Goal: Use online tool/utility: Utilize a website feature to perform a specific function

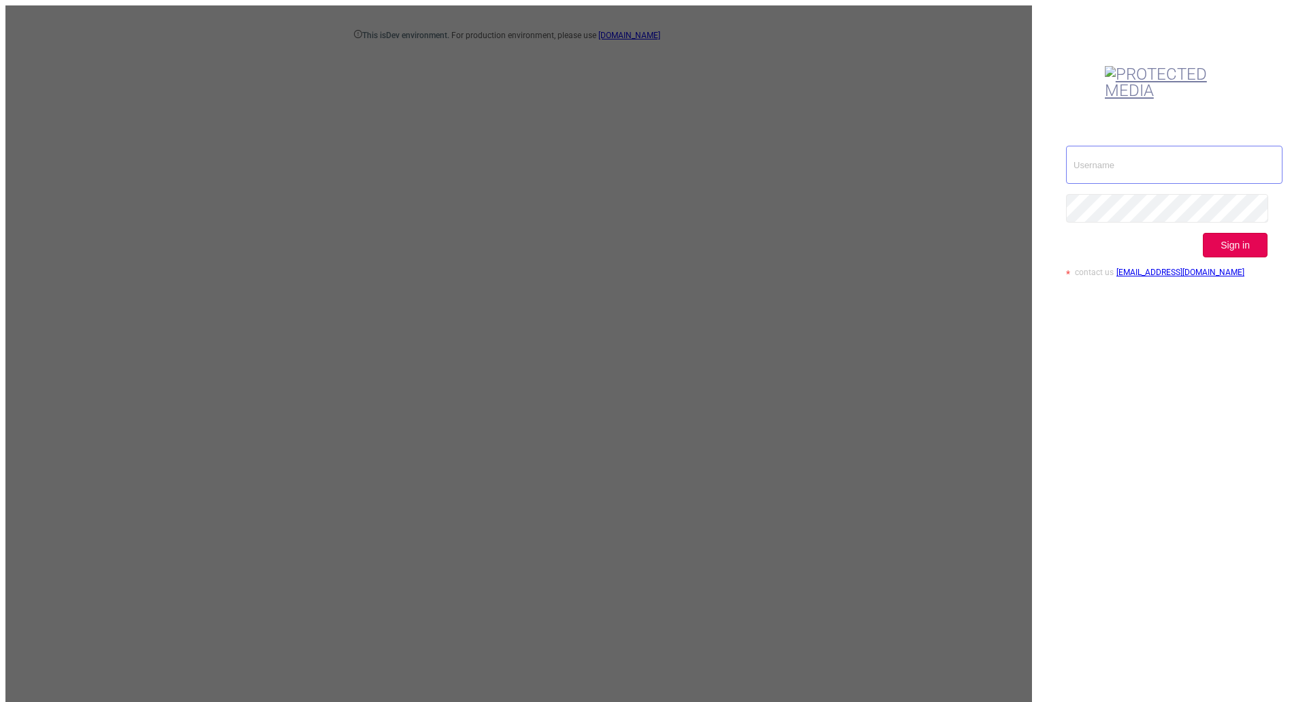
click at [1201, 146] on input "text" at bounding box center [1174, 165] width 217 height 38
type input "[EMAIL_ADDRESS][DOMAIN_NAME]"
click at [1251, 233] on button "Sign in" at bounding box center [1235, 245] width 65 height 25
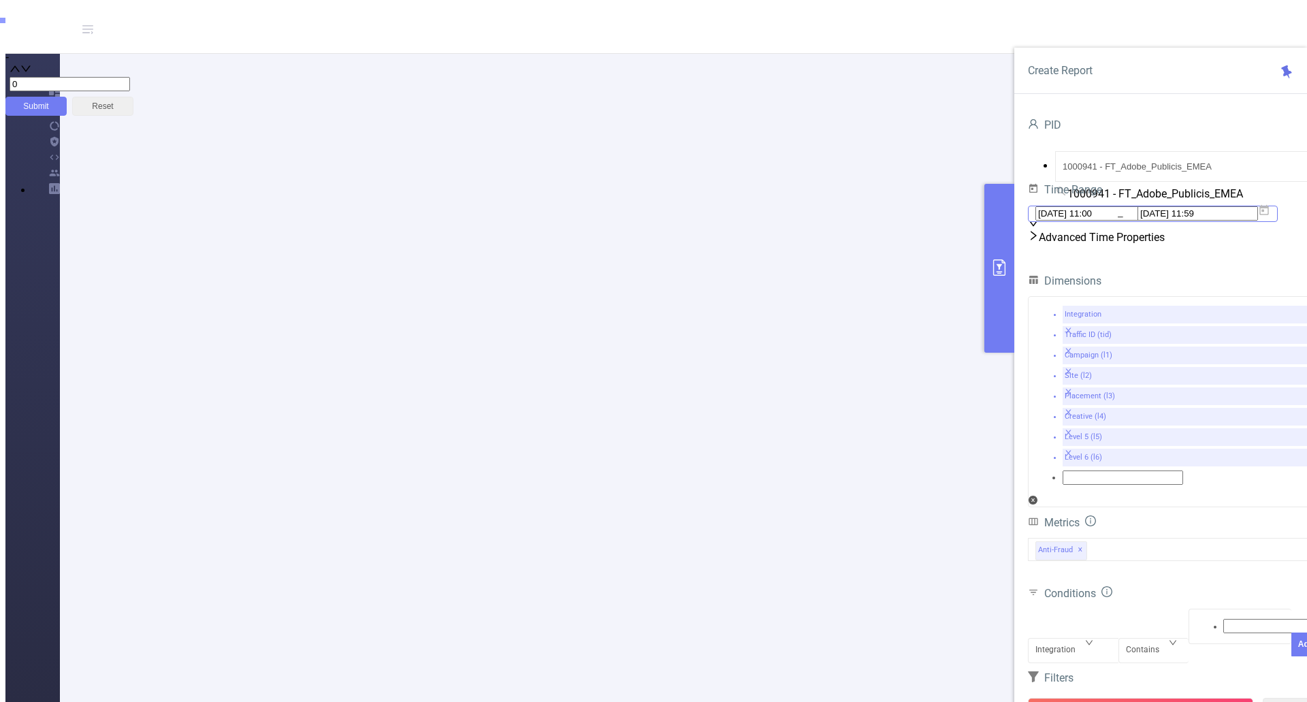
click at [1269, 215] on icon at bounding box center [1265, 210] width 10 height 10
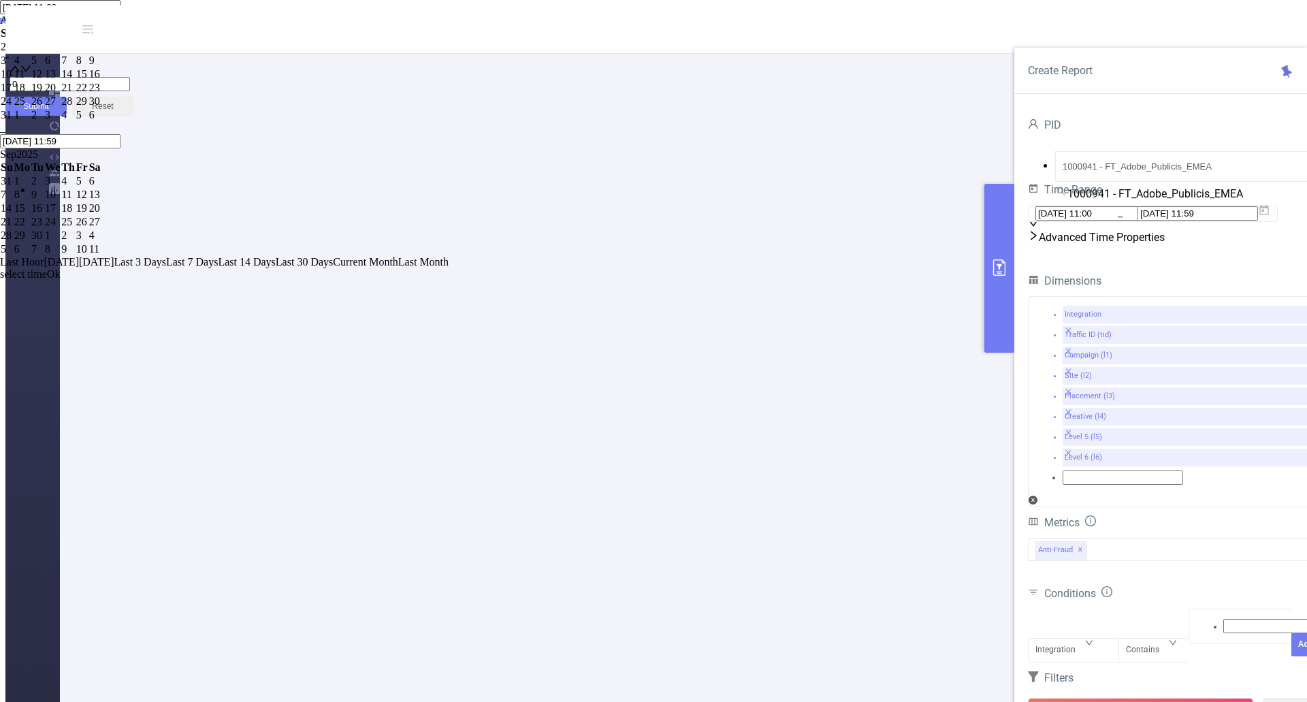
click at [88, 53] on div "1" at bounding box center [82, 47] width 12 height 12
drag, startPoint x: 1083, startPoint y: 304, endPoint x: 1117, endPoint y: 348, distance: 55.7
click at [101, 53] on div "2" at bounding box center [95, 47] width 12 height 12
type input "[DATE] 11:00"
type input "[DATE] 11:59"
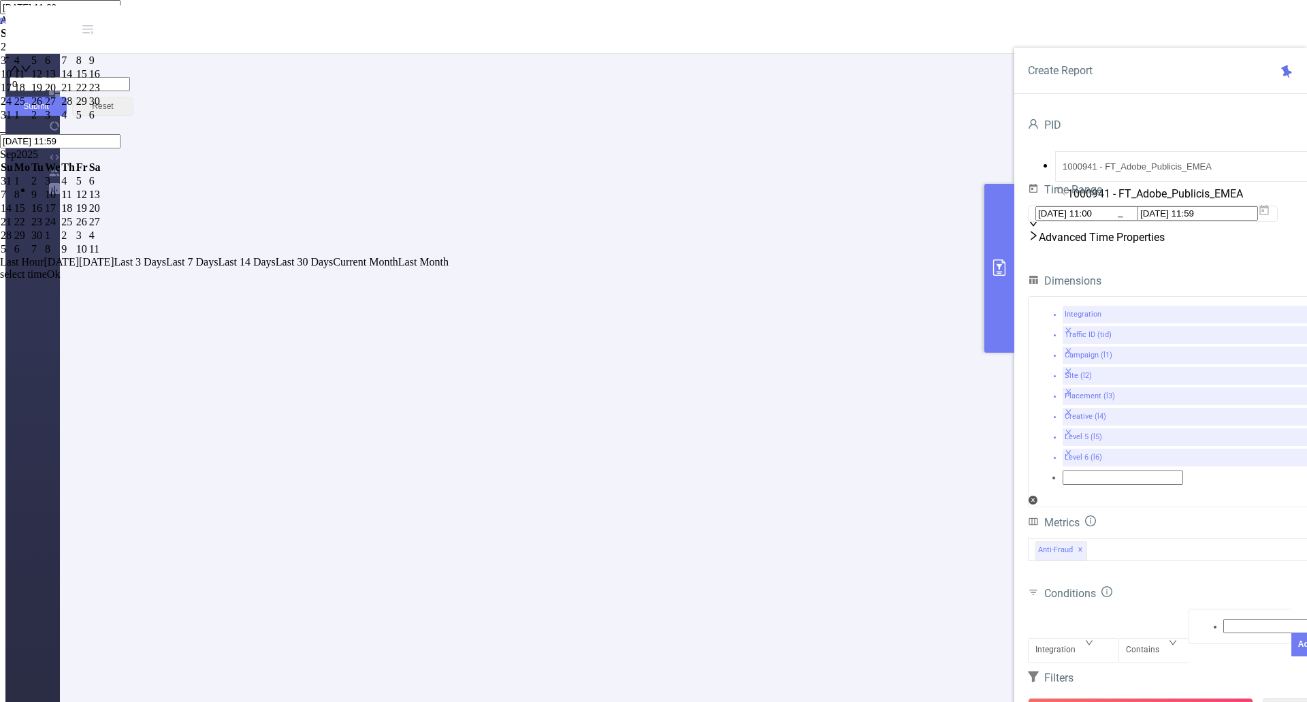
type input "[DATE] 11:00"
type input "[DATE] 11:59"
click at [61, 280] on link "Ok" at bounding box center [54, 274] width 14 height 12
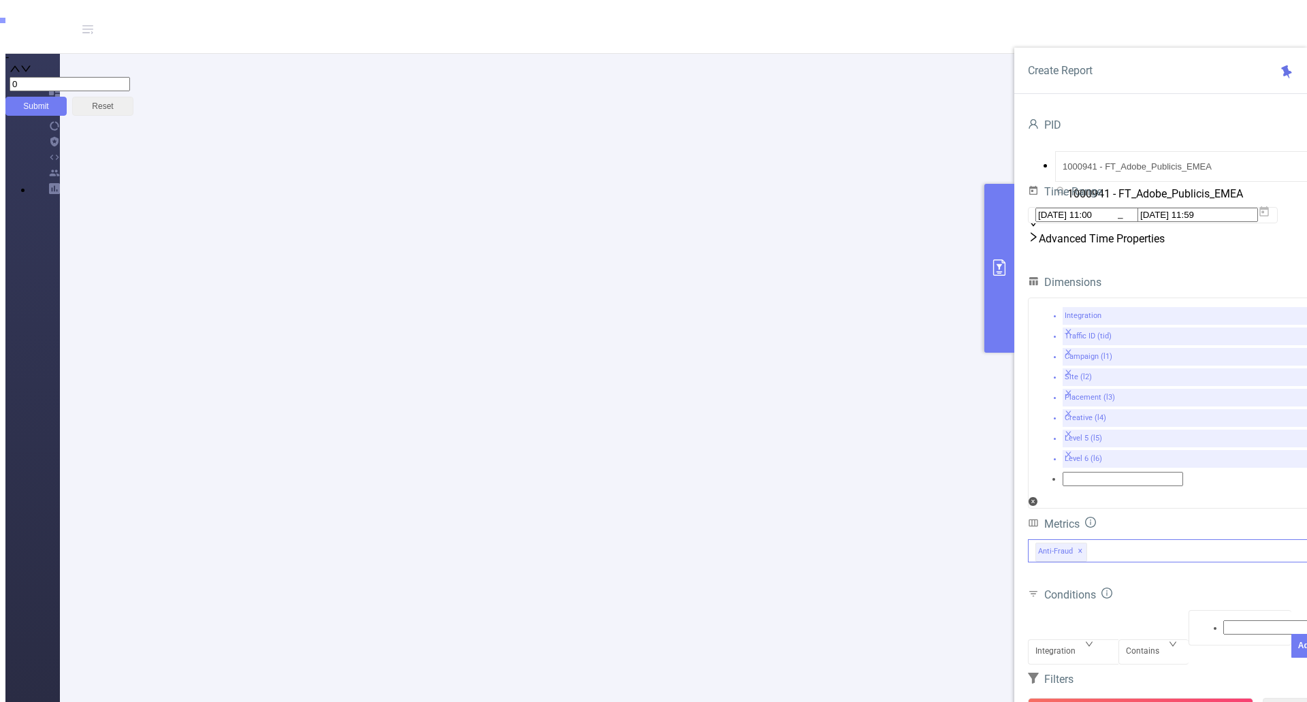
click at [1143, 539] on div "Anti-Fraud ✕" at bounding box center [1174, 550] width 293 height 23
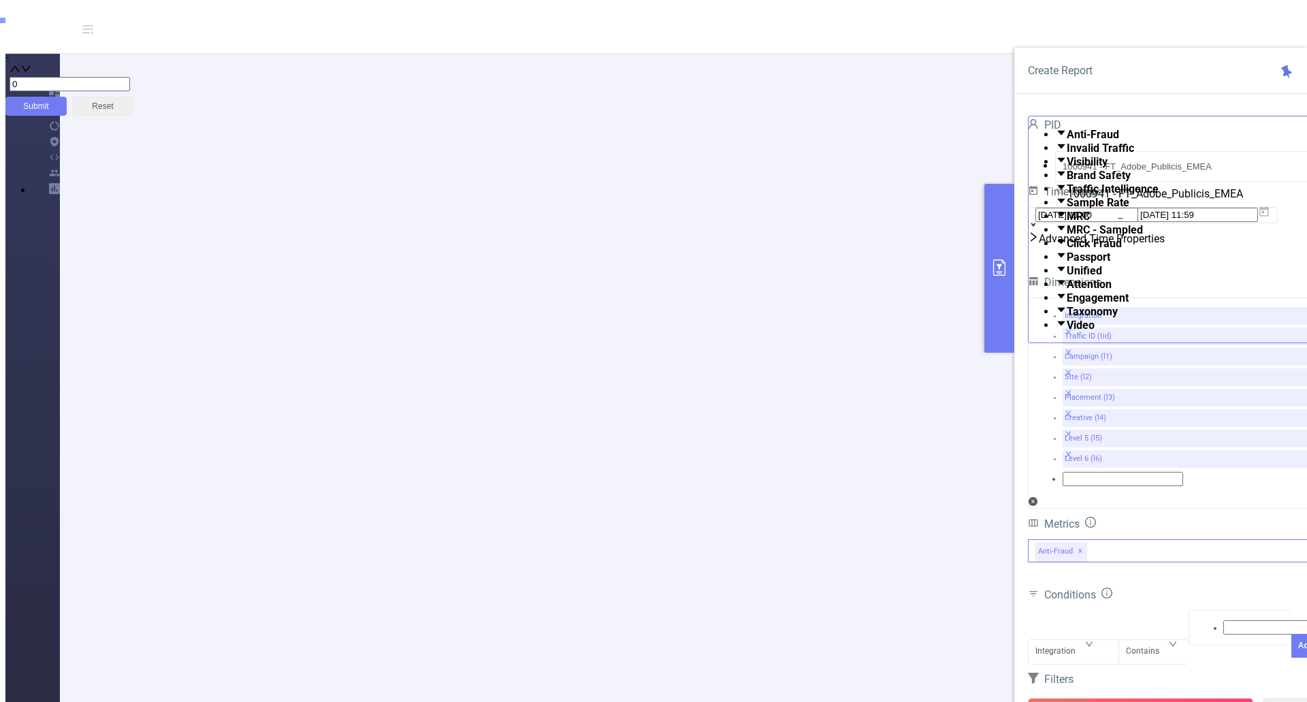
click at [1095, 318] on strong "Taxonomy" at bounding box center [1092, 311] width 51 height 13
click at [1075, 644] on div "PID 1000941 - FT_Adobe_Publicis_EMEA 1000941 - FT_Adobe_Publicis_EMEA Time Rang…" at bounding box center [1174, 449] width 293 height 666
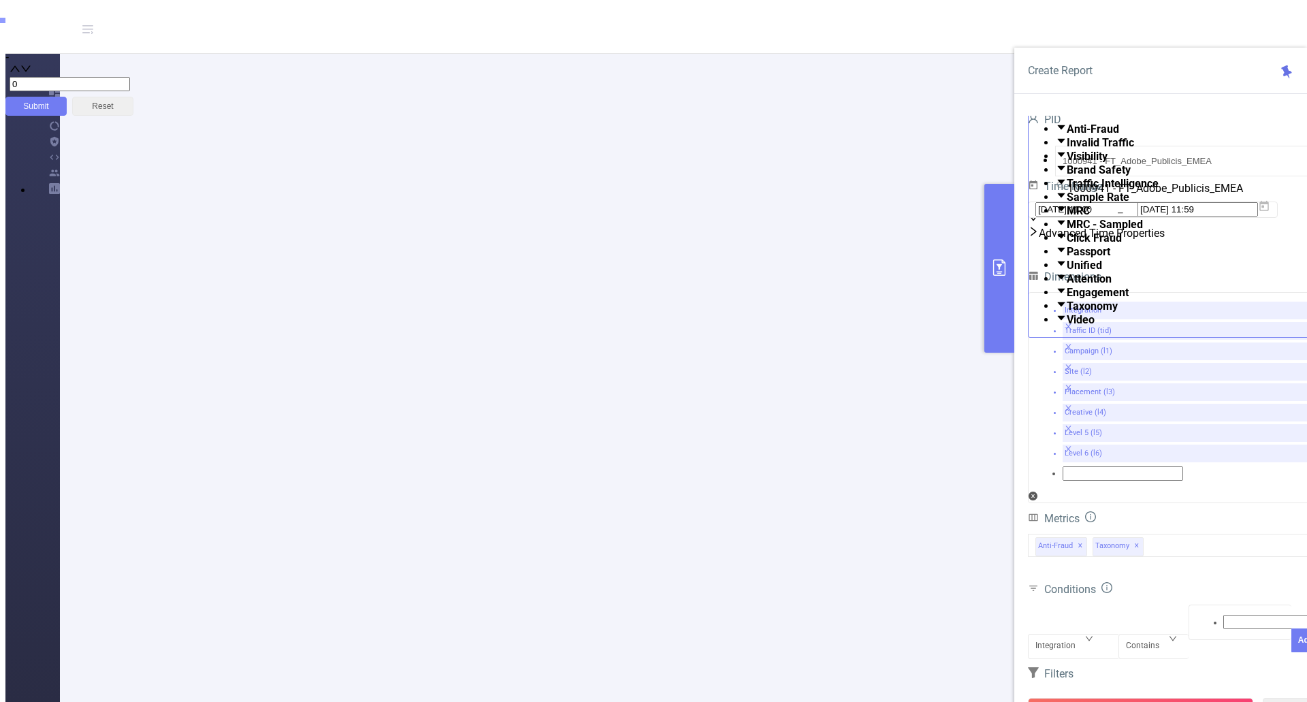
drag, startPoint x: 594, startPoint y: 188, endPoint x: 656, endPoint y: 498, distance: 316.6
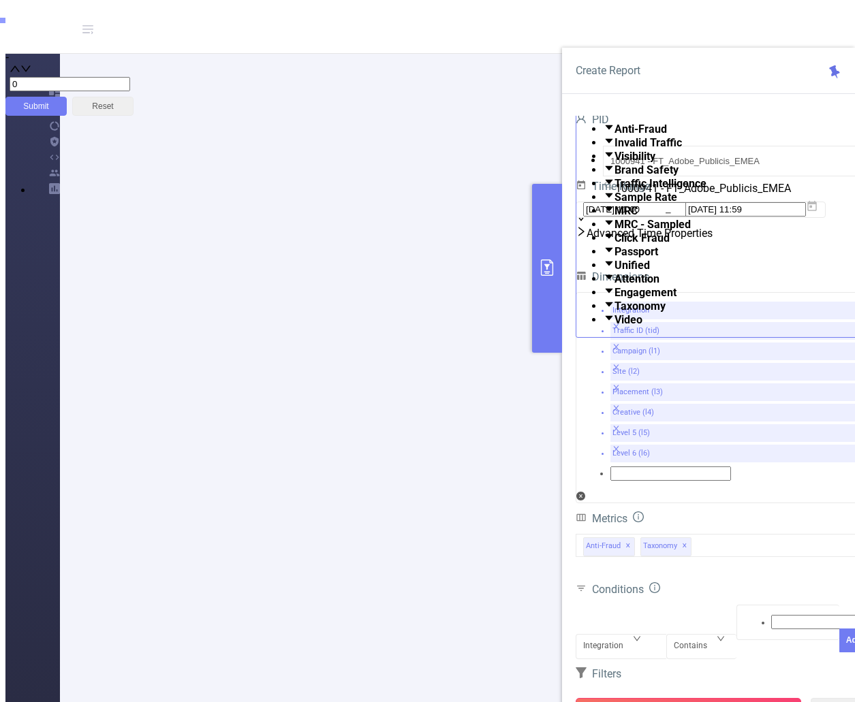
click at [699, 698] on button "Run Report" at bounding box center [687, 710] width 225 height 25
